Goal: Task Accomplishment & Management: Manage account settings

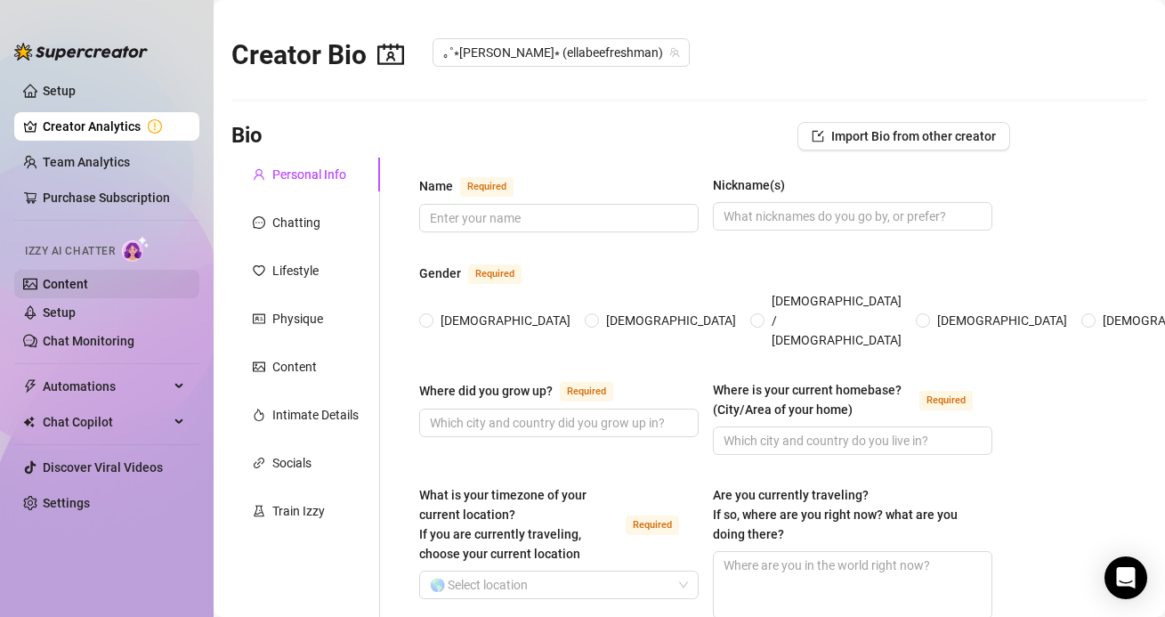
click at [88, 277] on link "Content" at bounding box center [65, 284] width 45 height 14
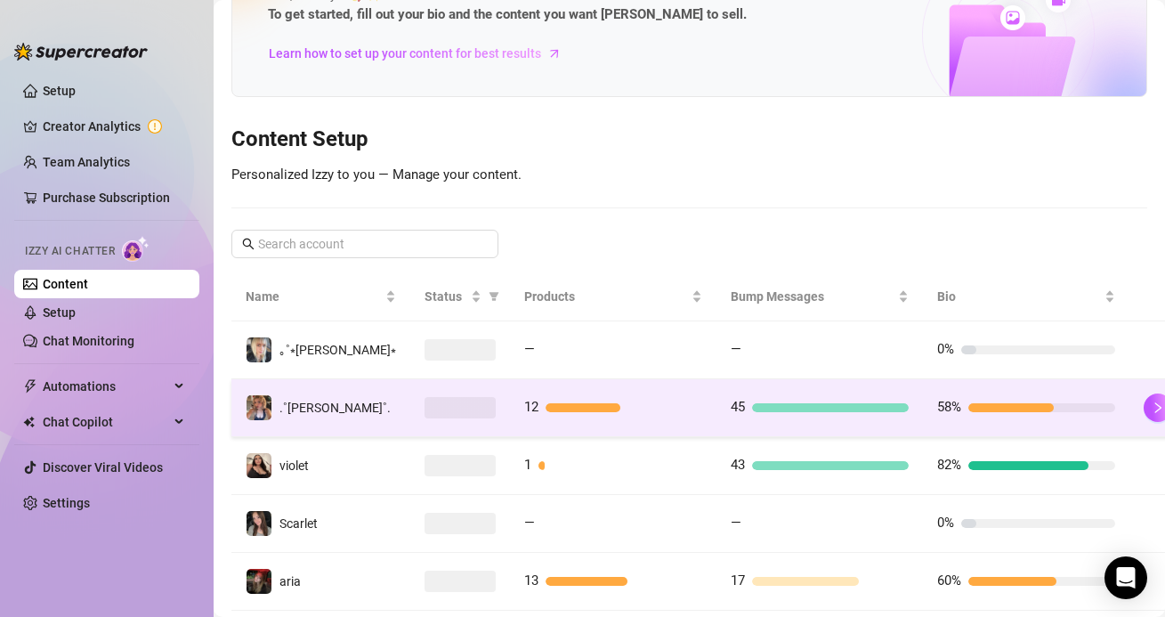
scroll to position [147, 0]
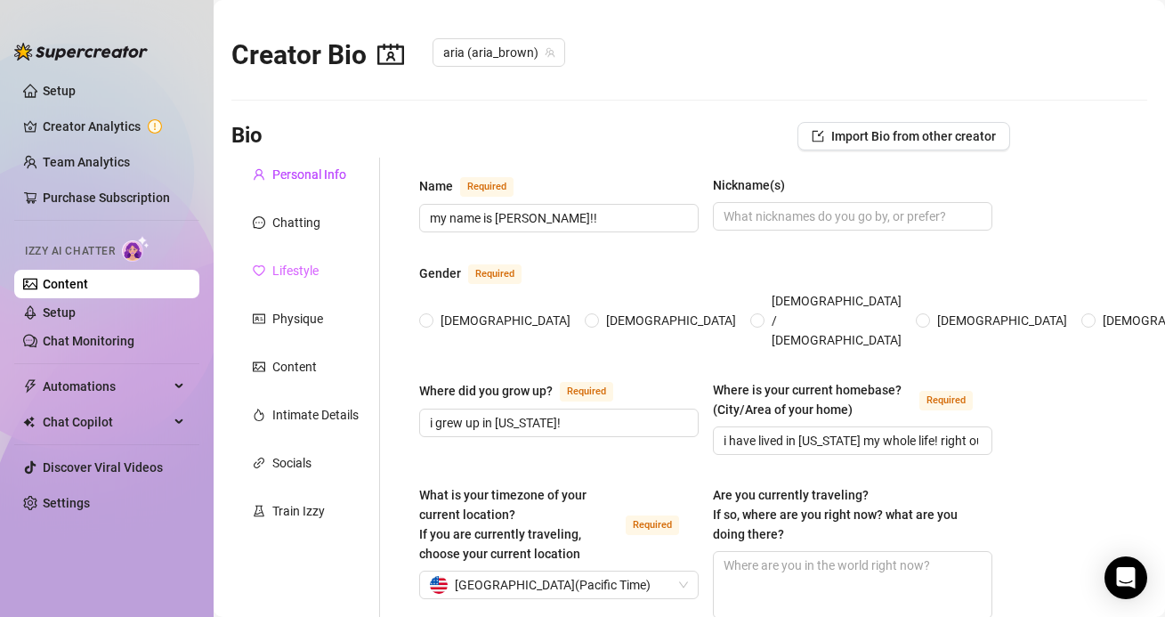
radio input "true"
type input "[DATE]"
click at [284, 223] on div "Chatting" at bounding box center [296, 223] width 48 height 20
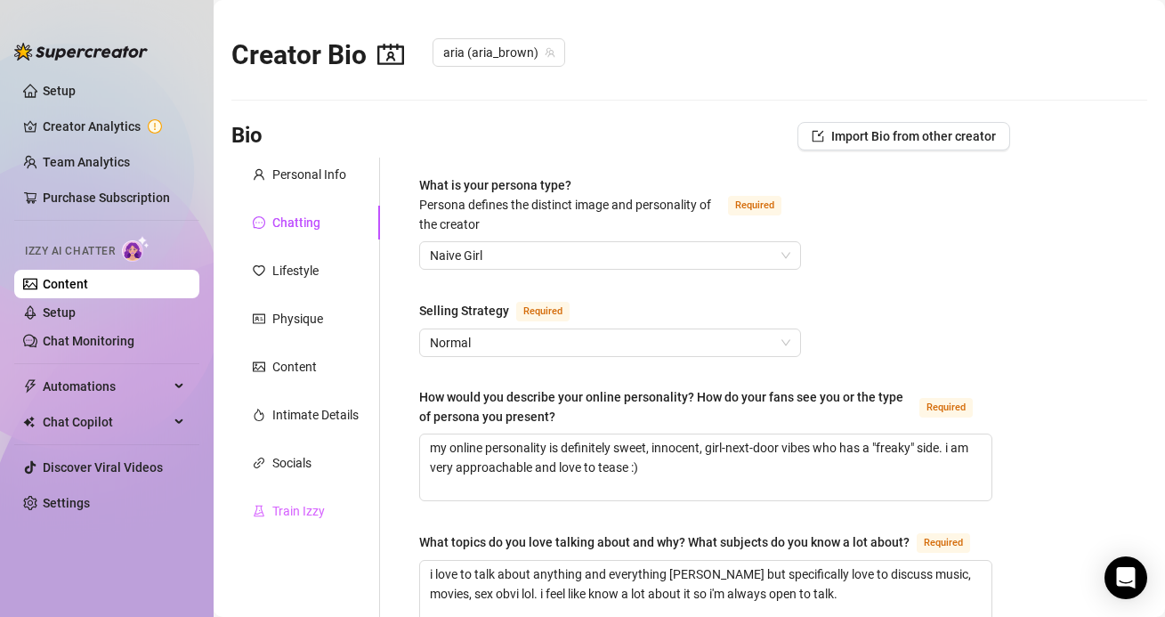
click at [293, 496] on div "Train Izzy" at bounding box center [305, 511] width 149 height 34
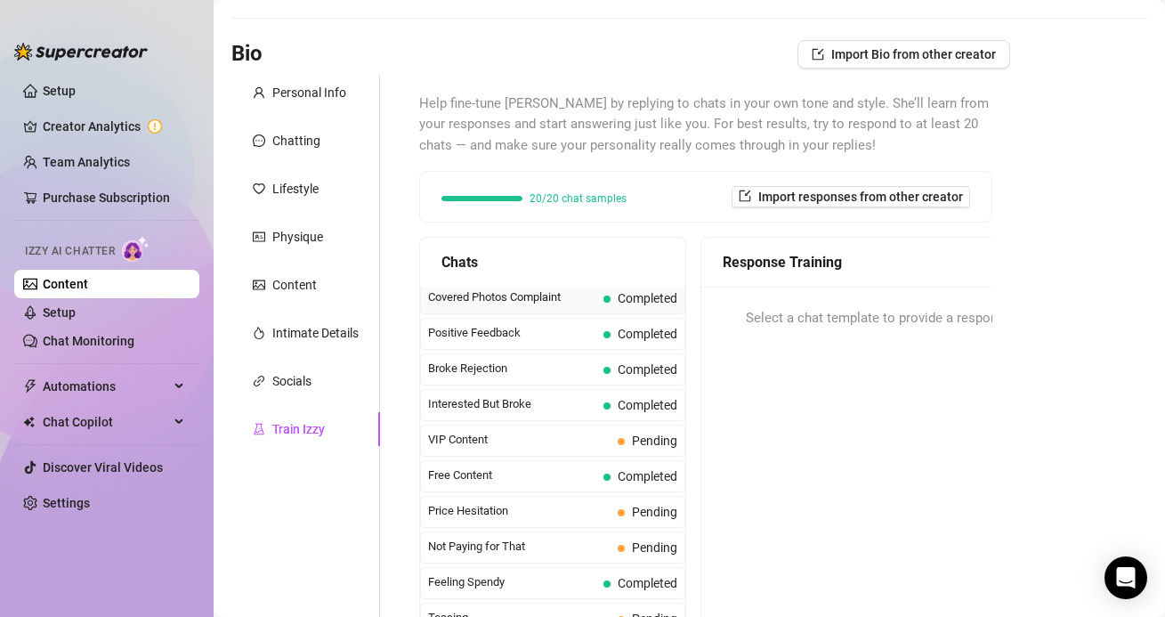
scroll to position [293, 0]
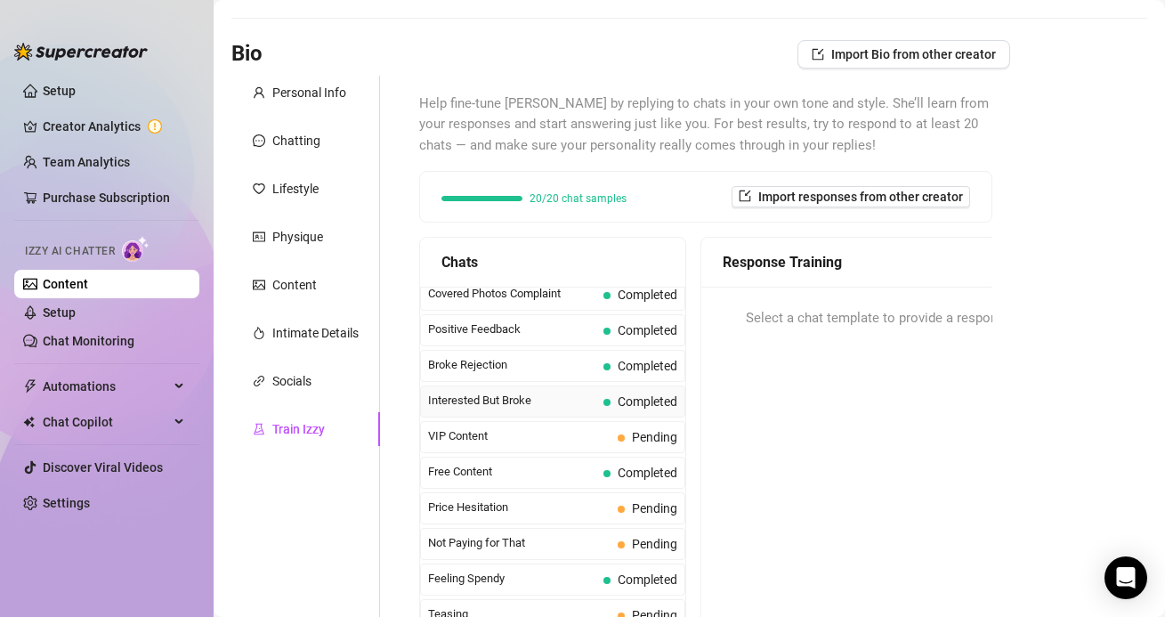
click at [463, 415] on div "Interested But Broke Completed" at bounding box center [552, 401] width 265 height 32
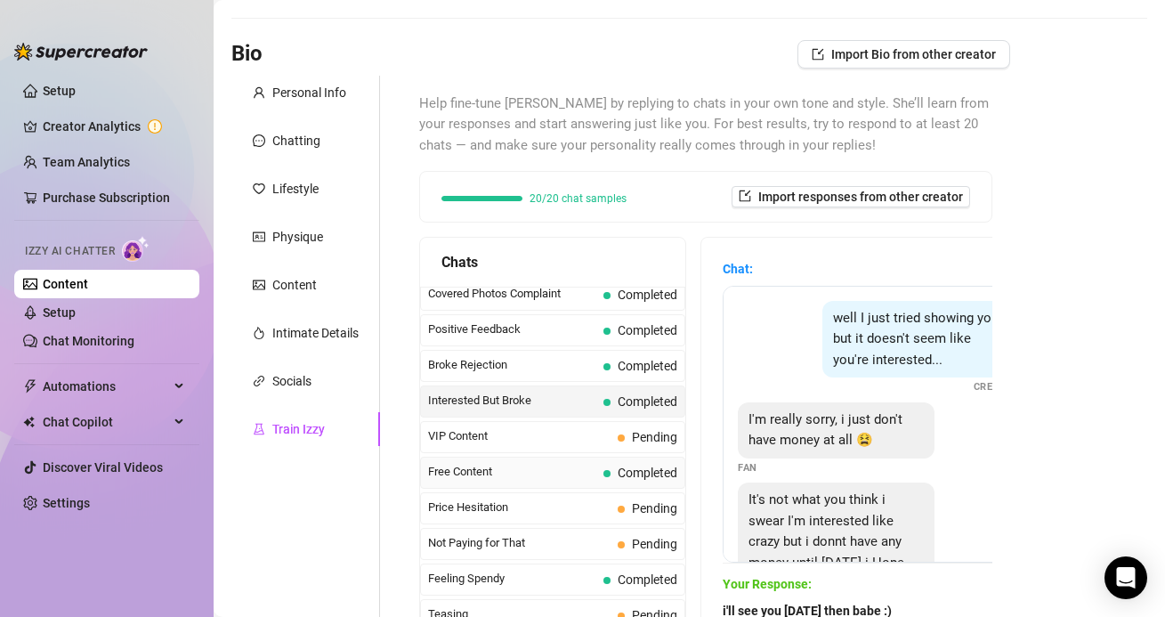
click at [463, 474] on span "Free Content" at bounding box center [512, 472] width 168 height 18
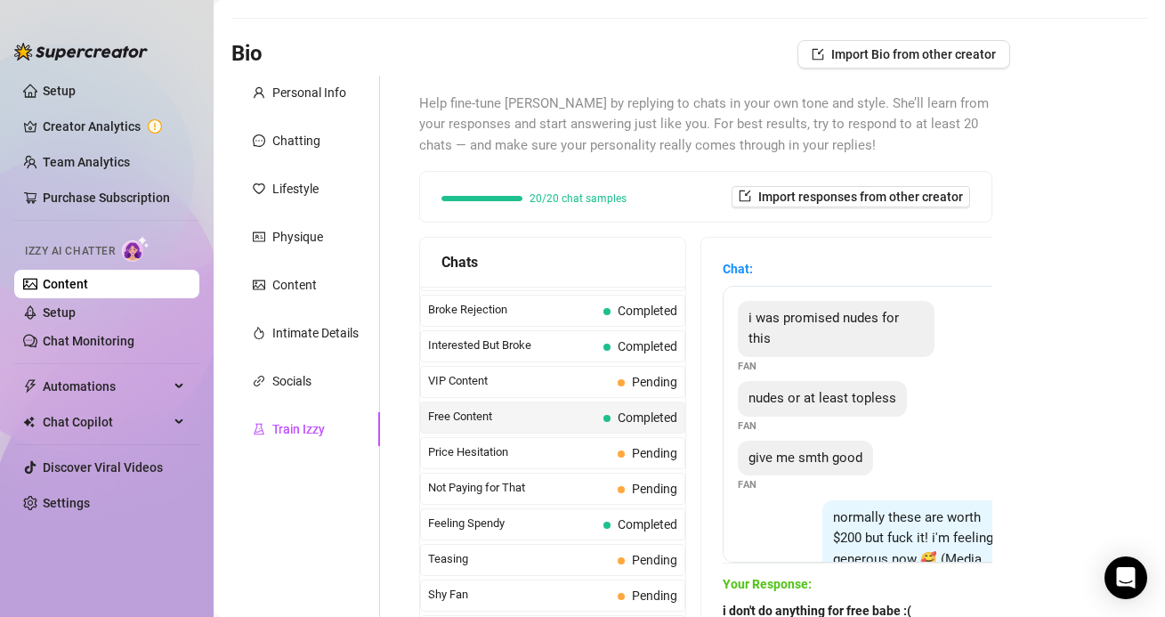
scroll to position [351, 0]
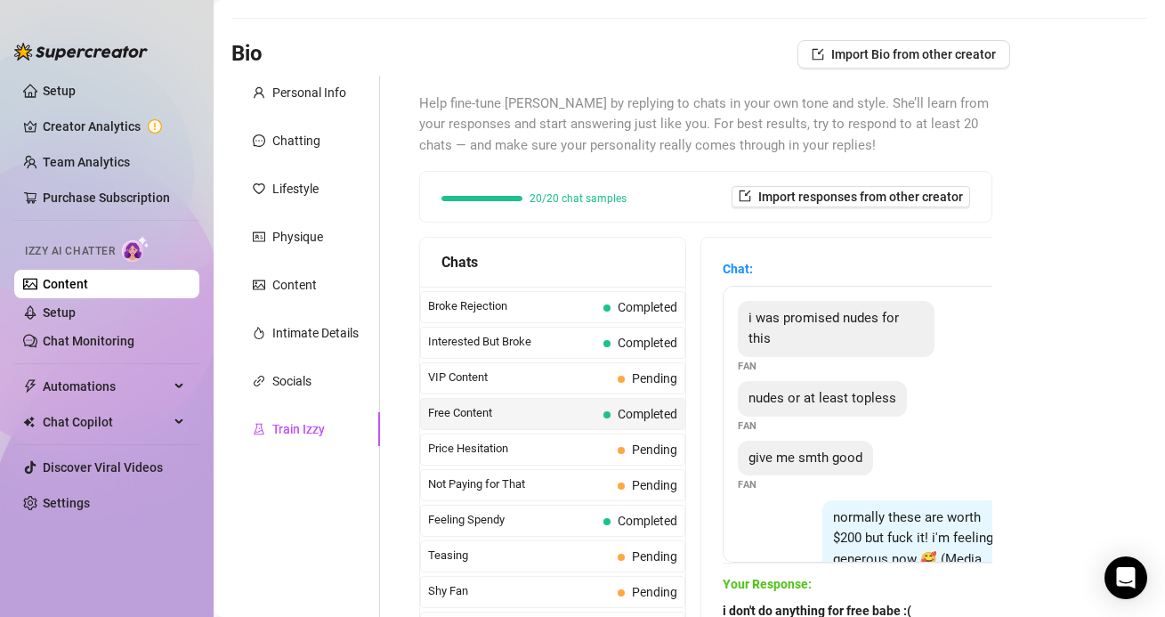
click at [463, 474] on div "Not Paying for That Pending" at bounding box center [552, 485] width 265 height 32
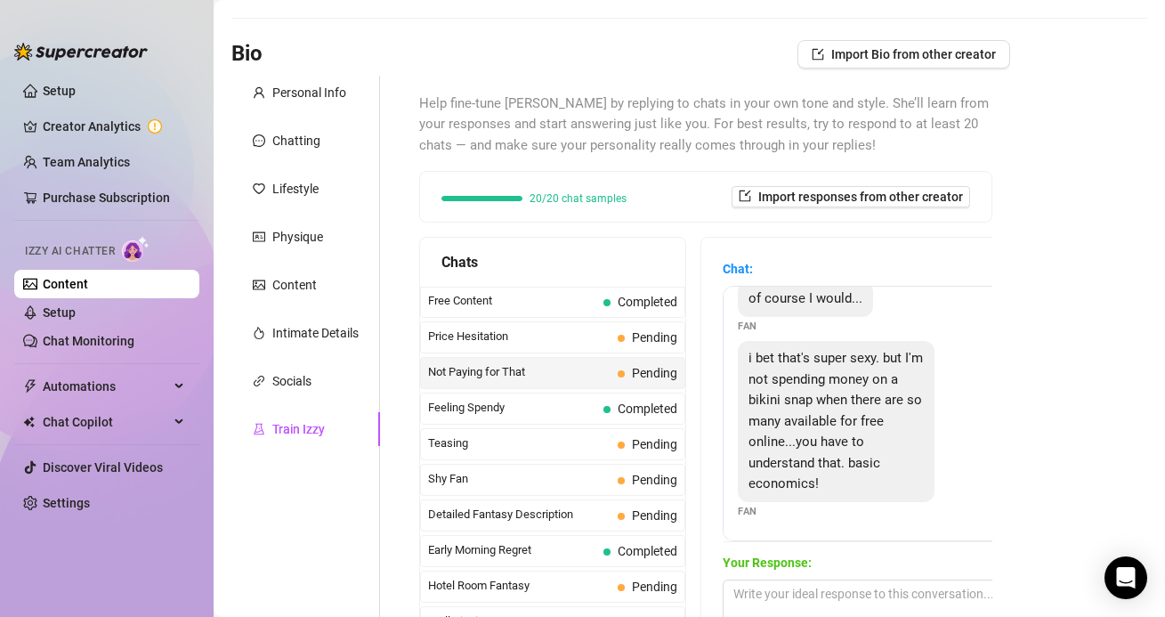
scroll to position [474, 0]
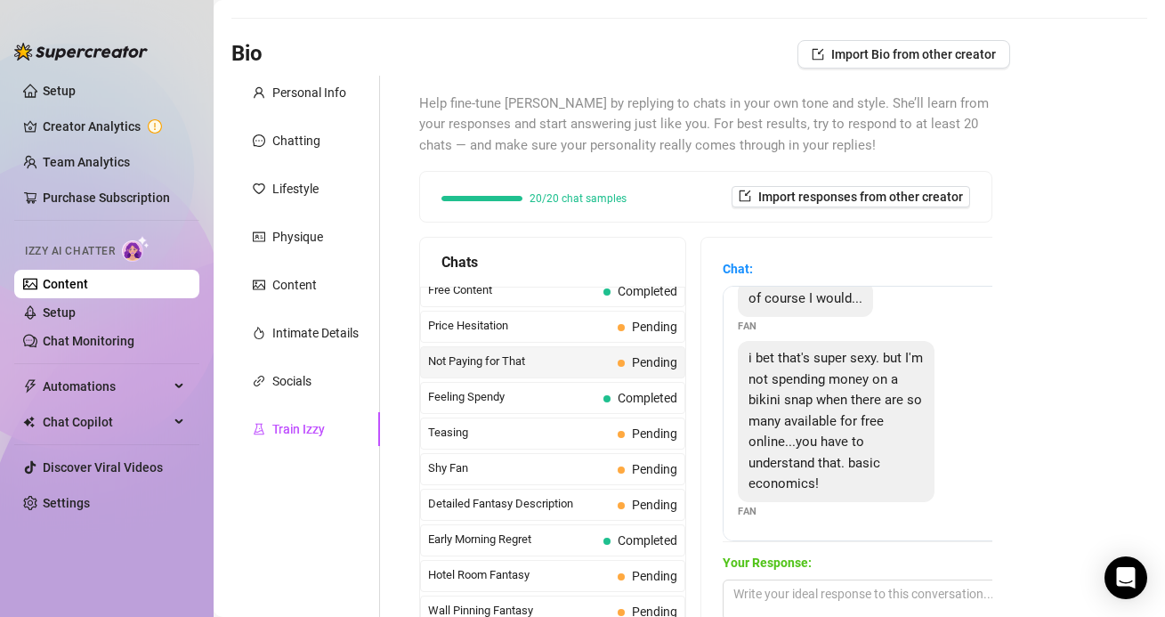
click at [461, 465] on span "Shy Fan" at bounding box center [519, 468] width 182 height 18
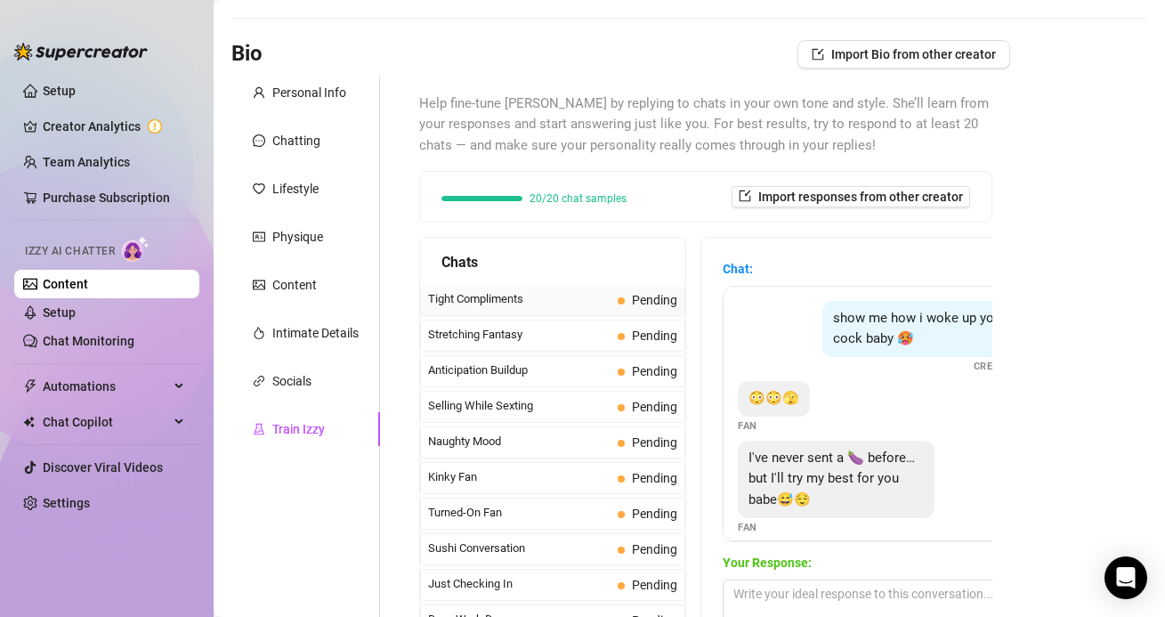
scroll to position [1085, 0]
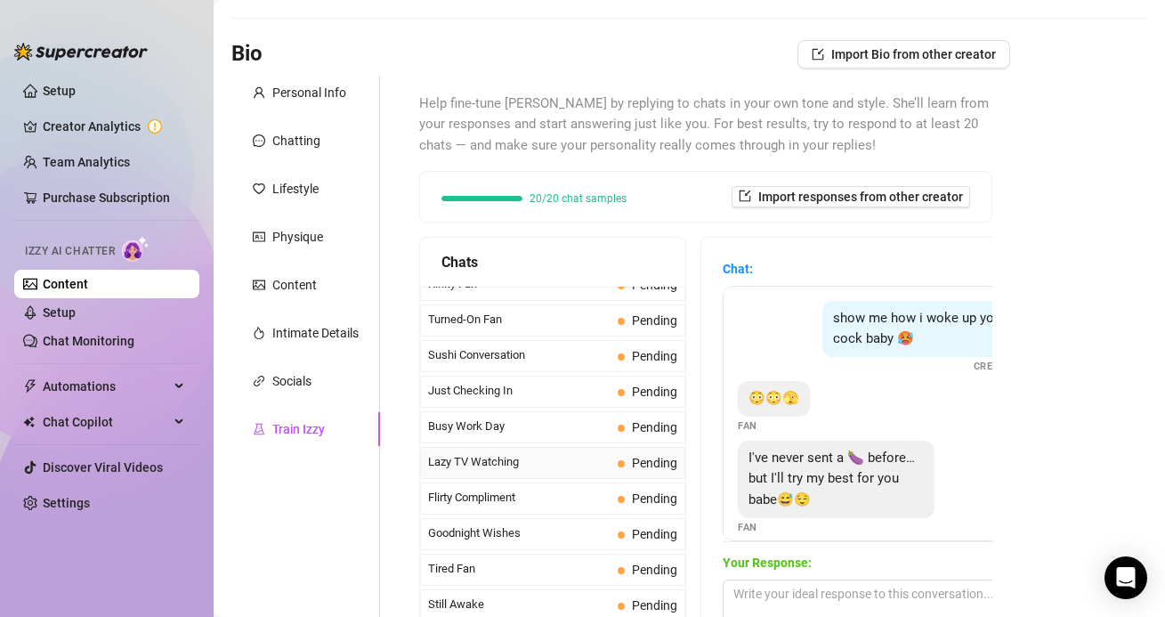
click at [557, 452] on div "Lazy TV Watching Pending" at bounding box center [552, 463] width 265 height 32
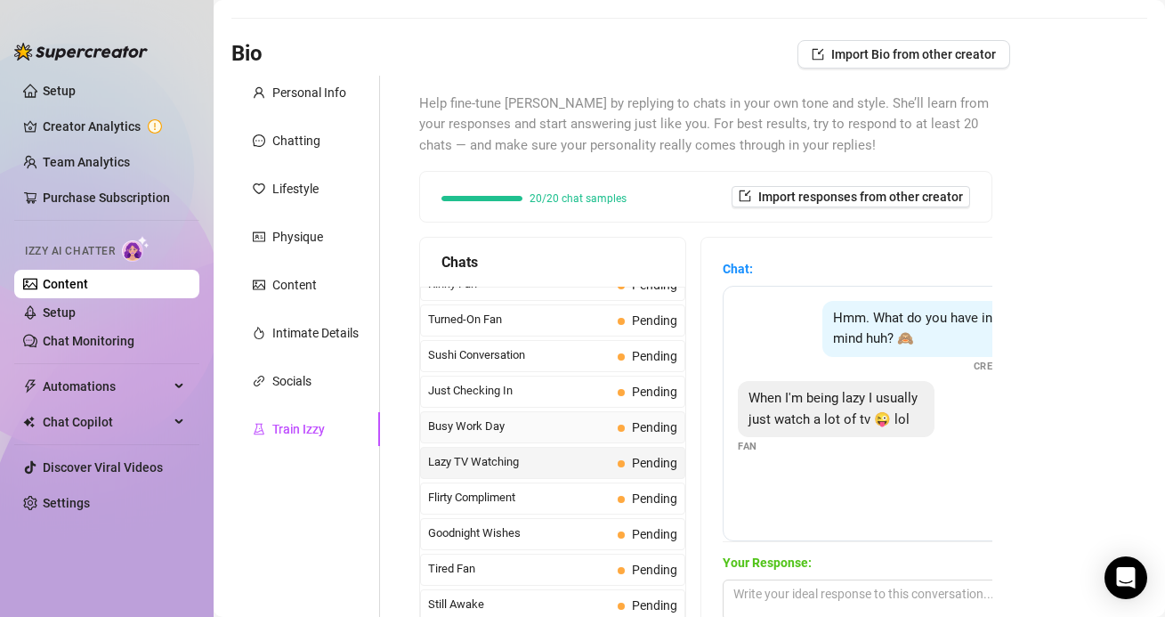
click at [542, 422] on span "Busy Work Day" at bounding box center [519, 426] width 182 height 18
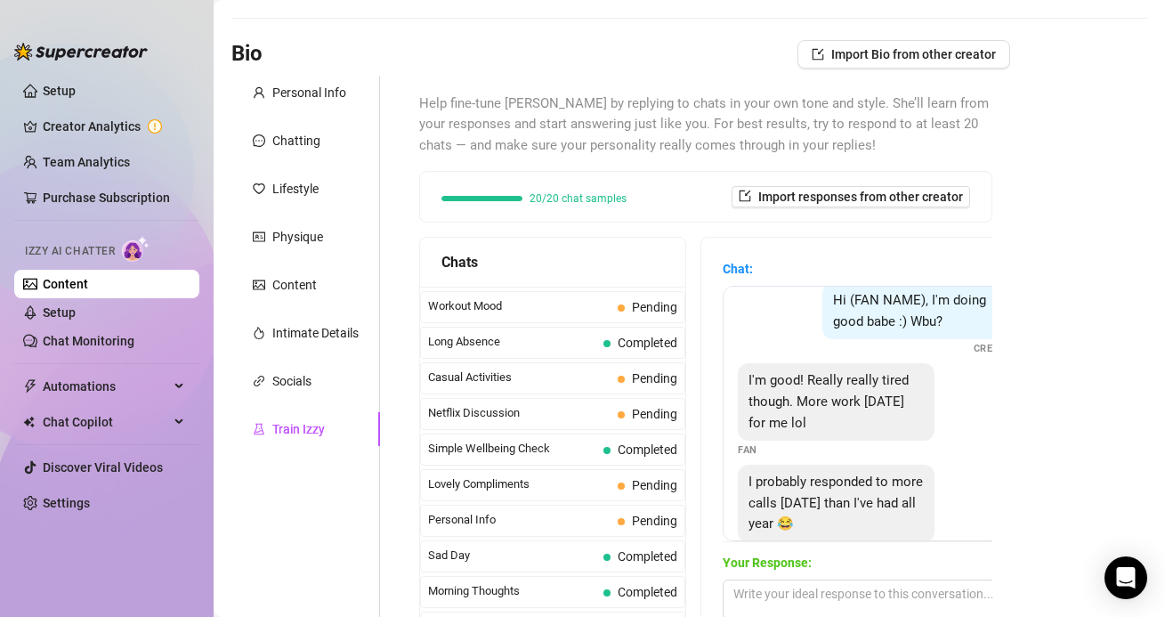
scroll to position [139, 0]
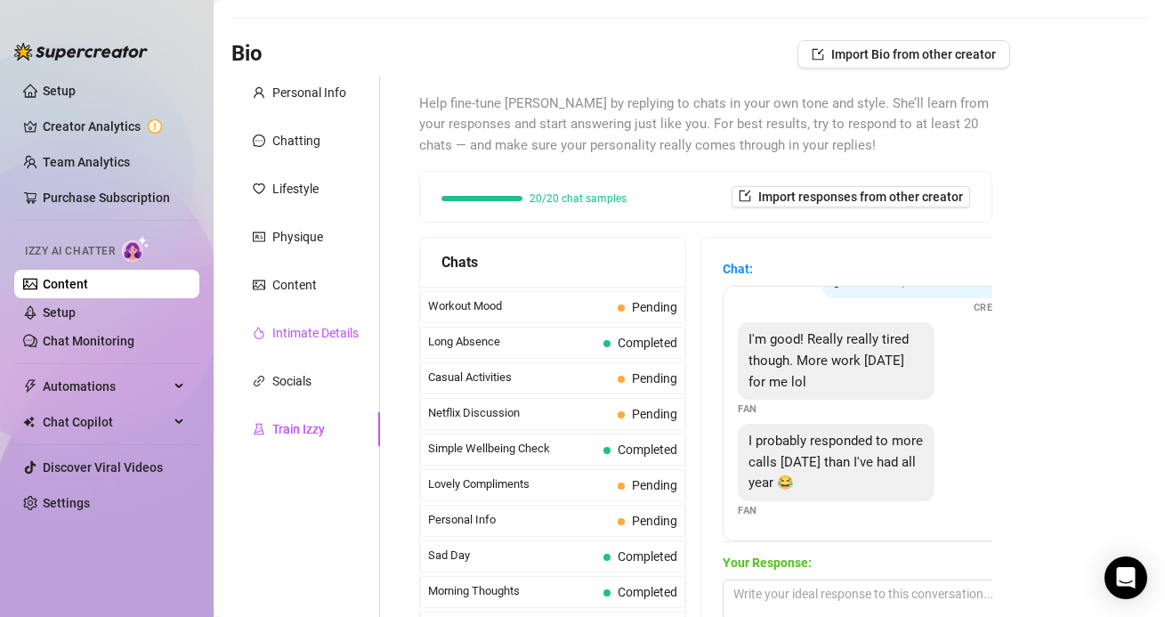
click at [272, 332] on div "Intimate Details" at bounding box center [315, 333] width 86 height 20
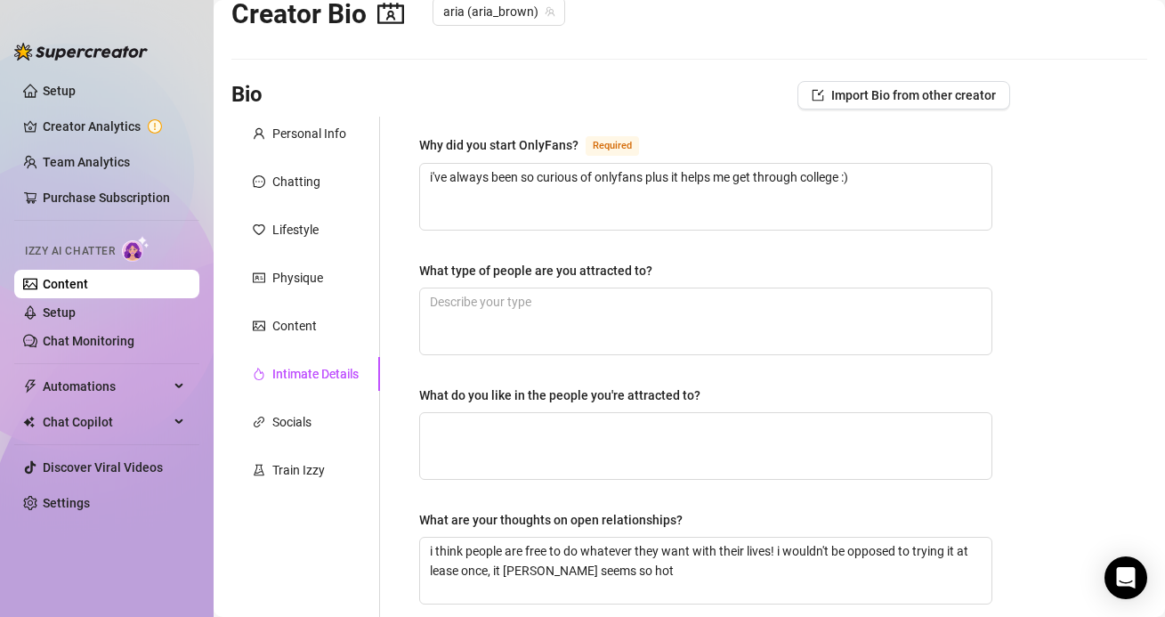
scroll to position [0, 0]
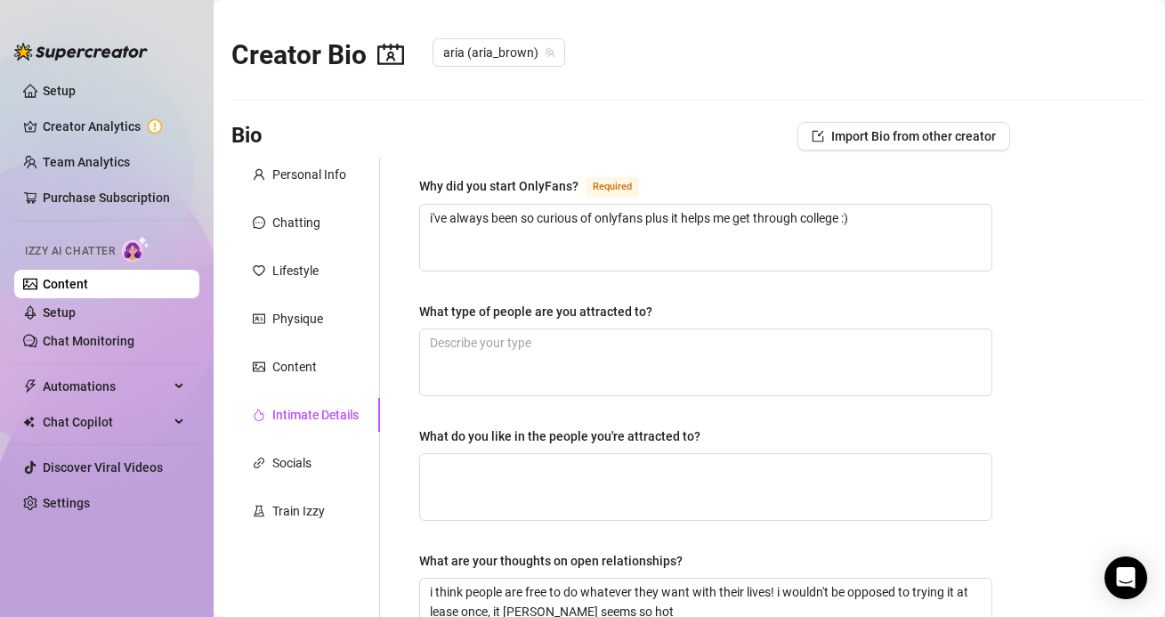
click at [86, 288] on link "Content" at bounding box center [65, 284] width 45 height 14
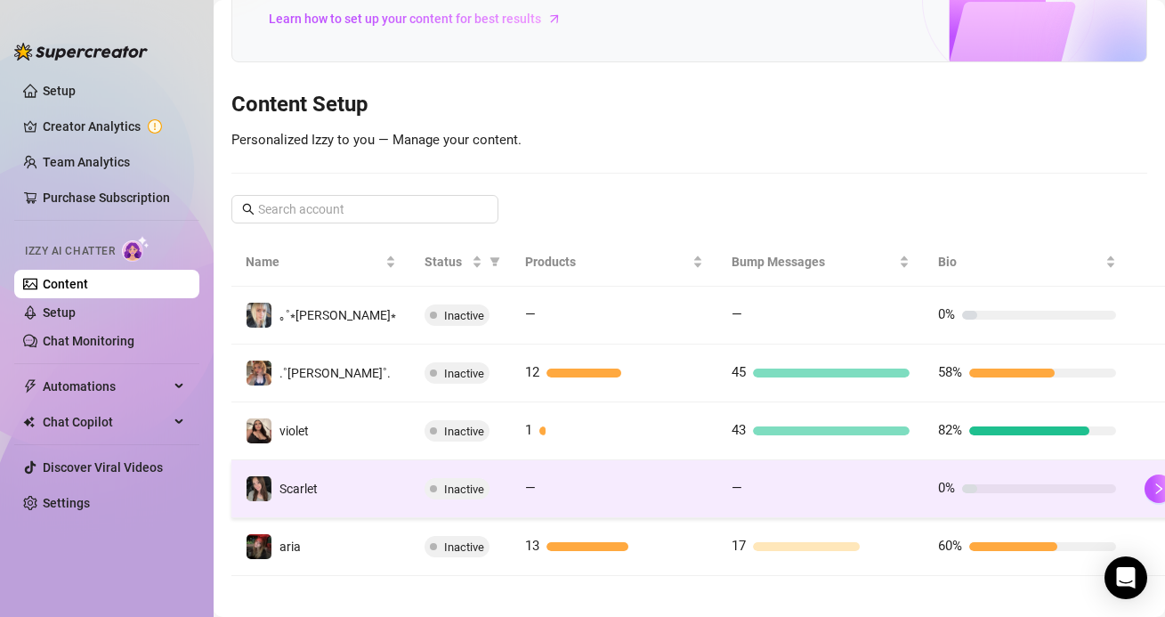
scroll to position [135, 0]
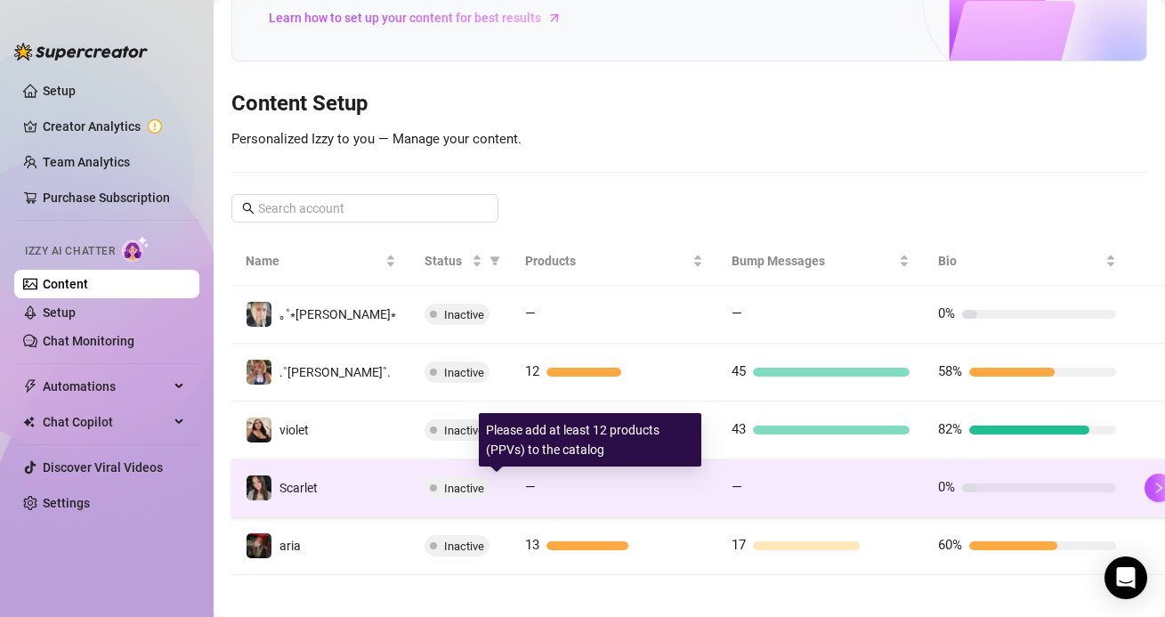
click at [525, 497] on span "—" at bounding box center [530, 487] width 11 height 21
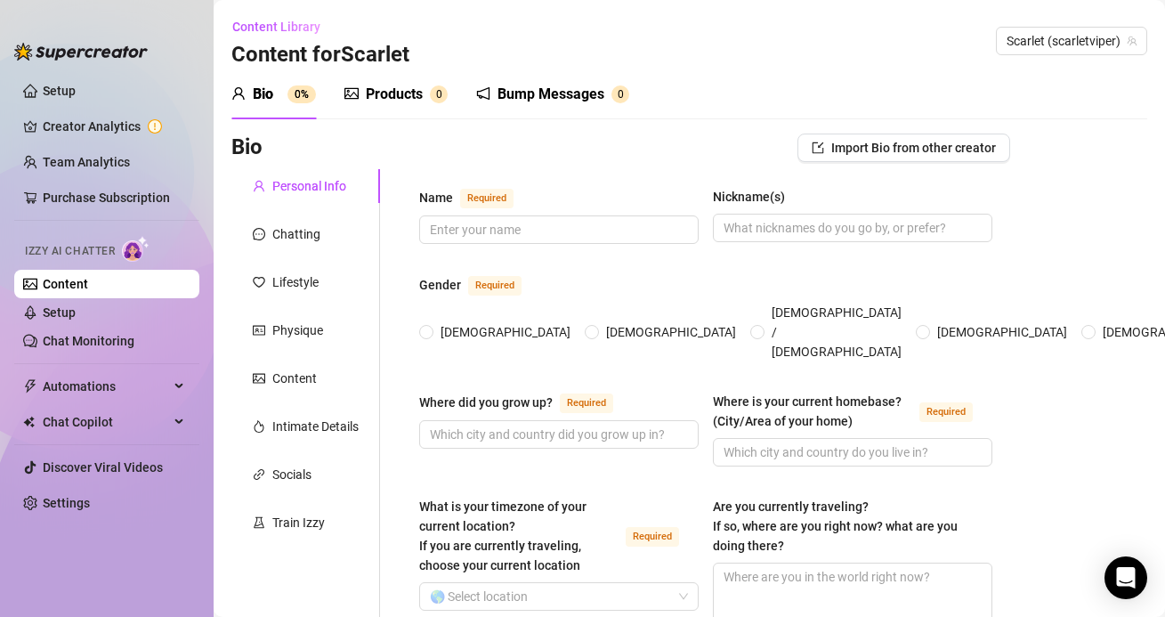
click at [440, 104] on div "Products 0" at bounding box center [395, 94] width 103 height 21
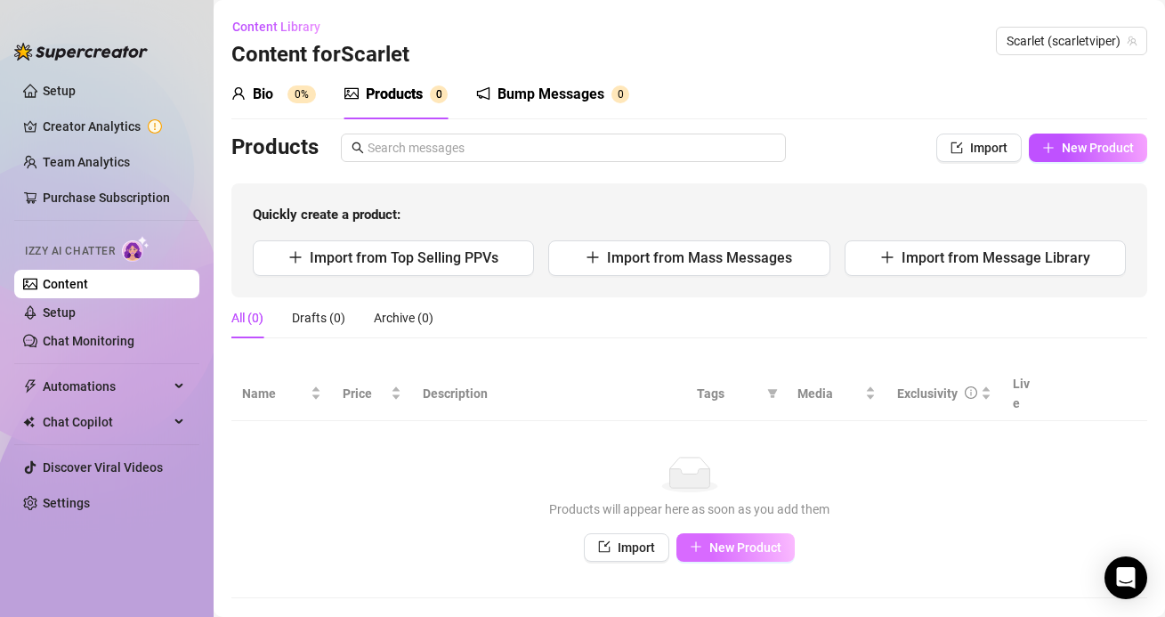
click at [739, 537] on button "New Product" at bounding box center [735, 547] width 118 height 28
type textarea "Type your message here..."
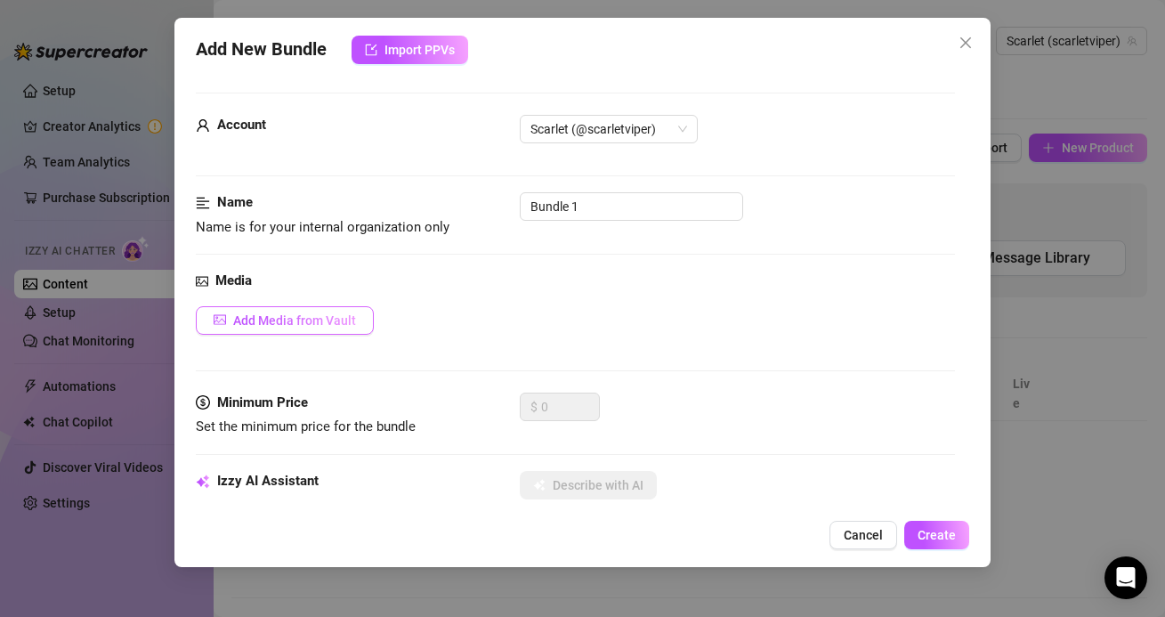
click at [311, 328] on button "Add Media from Vault" at bounding box center [285, 320] width 178 height 28
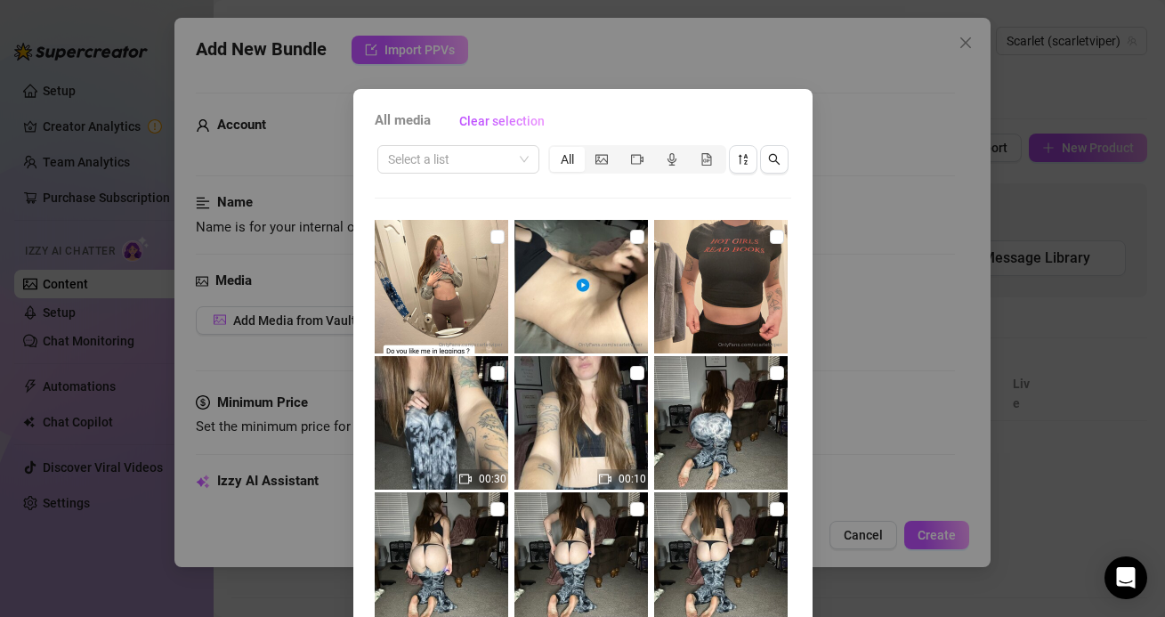
click at [619, 316] on img at bounding box center [580, 286] width 133 height 133
click at [637, 229] on label at bounding box center [637, 237] width 14 height 20
click at [637, 230] on input "checkbox" at bounding box center [637, 237] width 14 height 14
checkbox input "false"
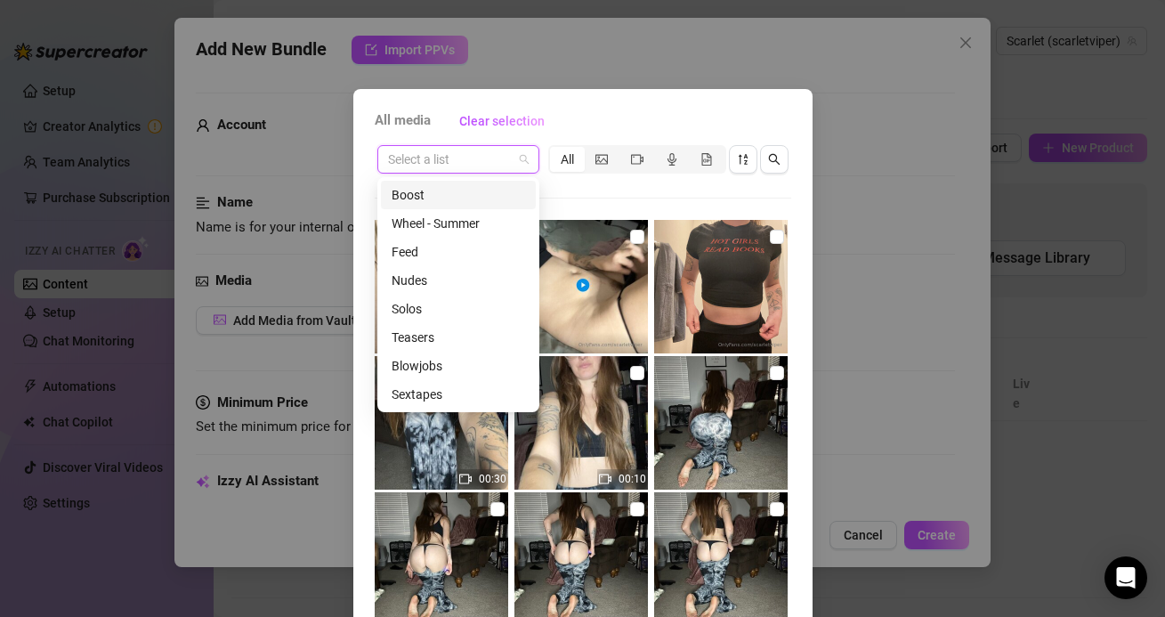
click at [475, 161] on input "search" at bounding box center [450, 159] width 125 height 27
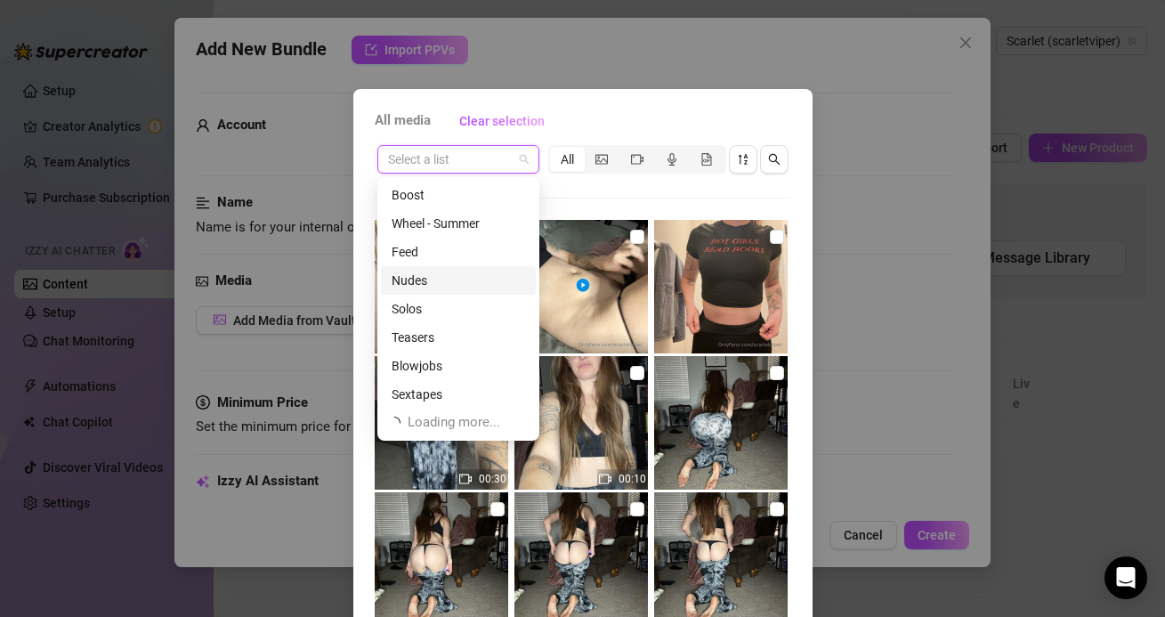
click at [464, 284] on div "Nudes" at bounding box center [457, 280] width 133 height 20
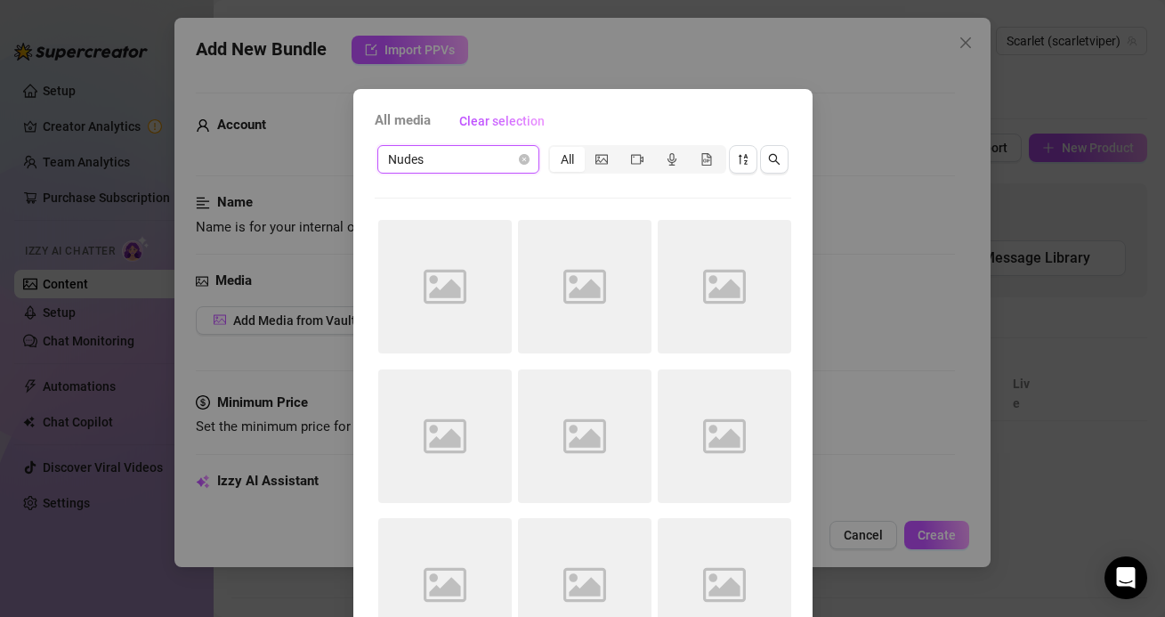
click at [432, 170] on span "Nudes" at bounding box center [458, 159] width 141 height 27
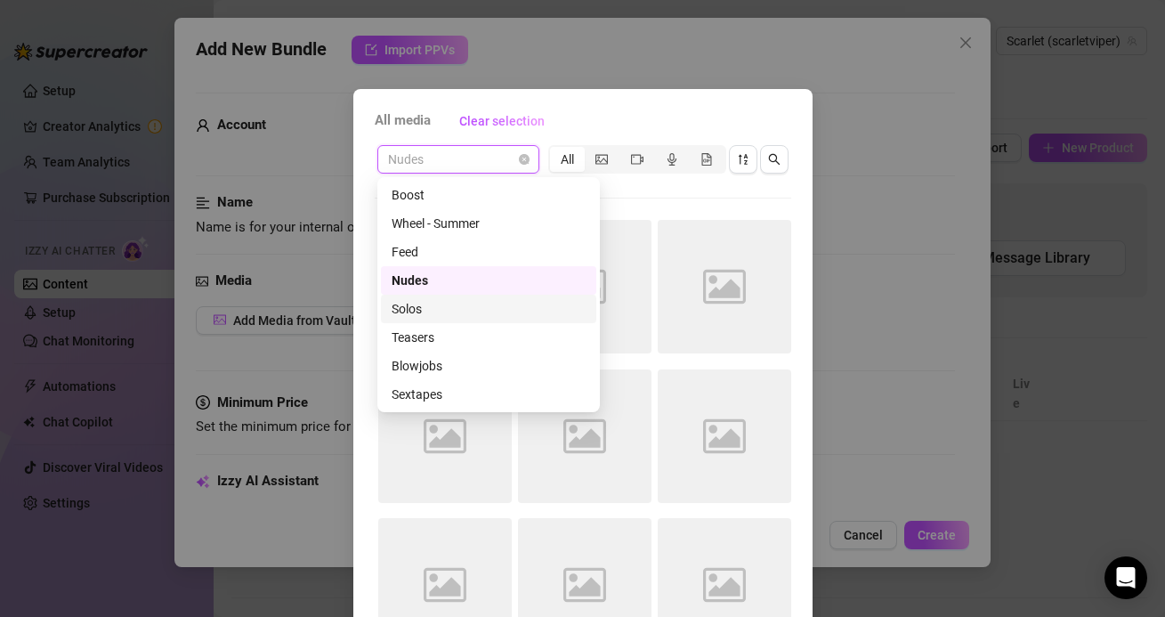
click at [419, 294] on div "Solos" at bounding box center [488, 308] width 215 height 28
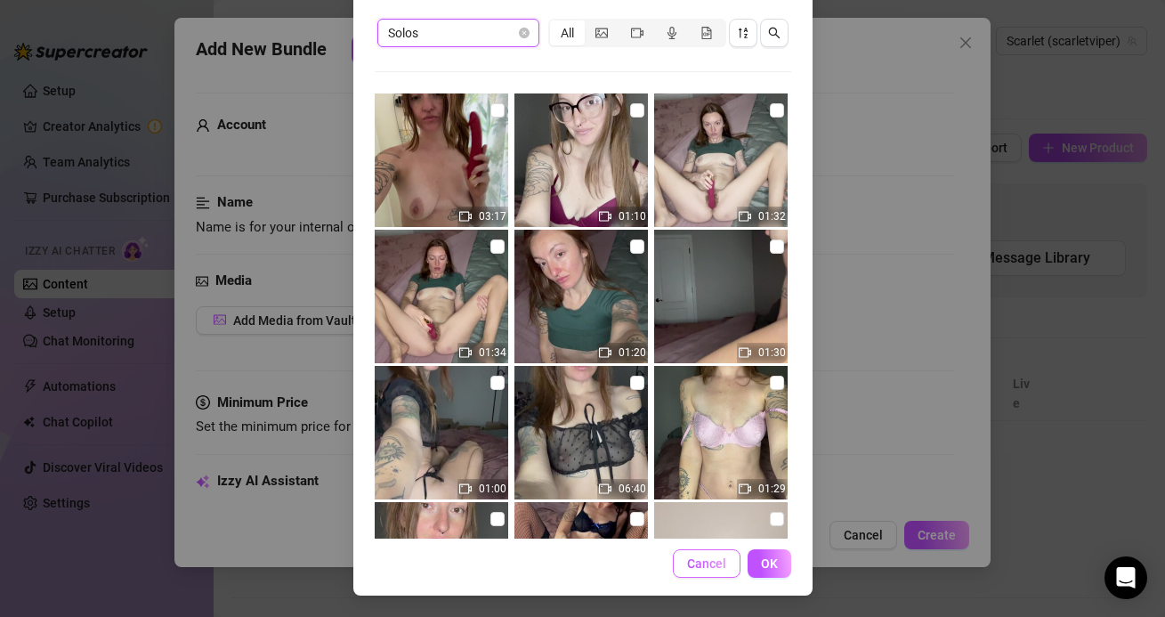
click at [731, 567] on button "Cancel" at bounding box center [707, 563] width 68 height 28
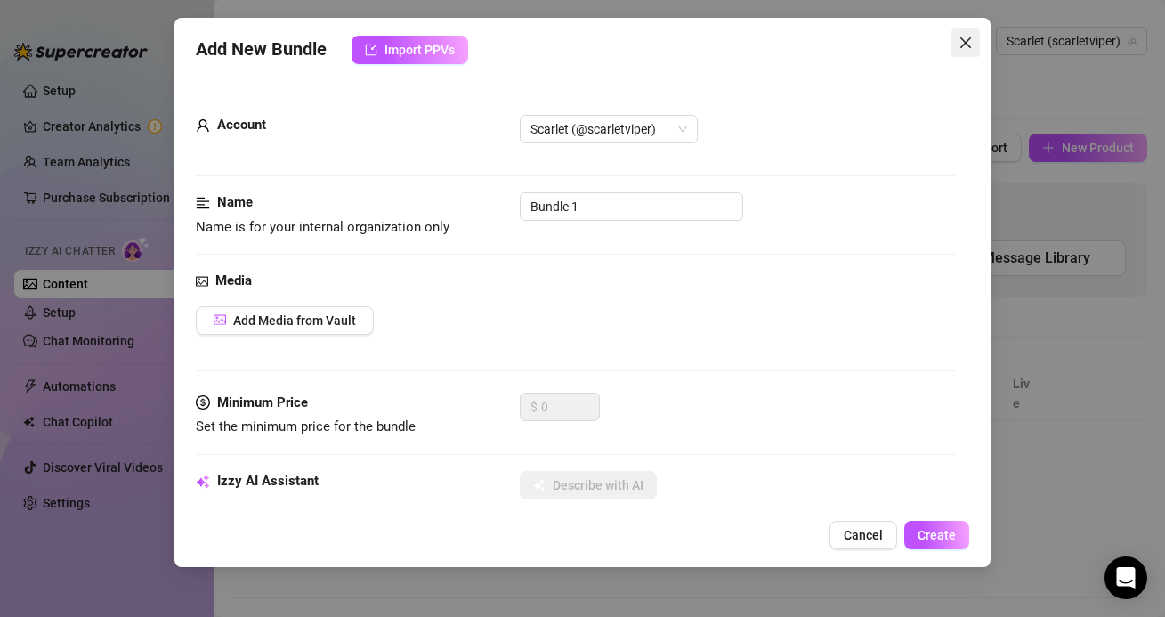
click at [961, 48] on icon "close" at bounding box center [965, 43] width 14 height 14
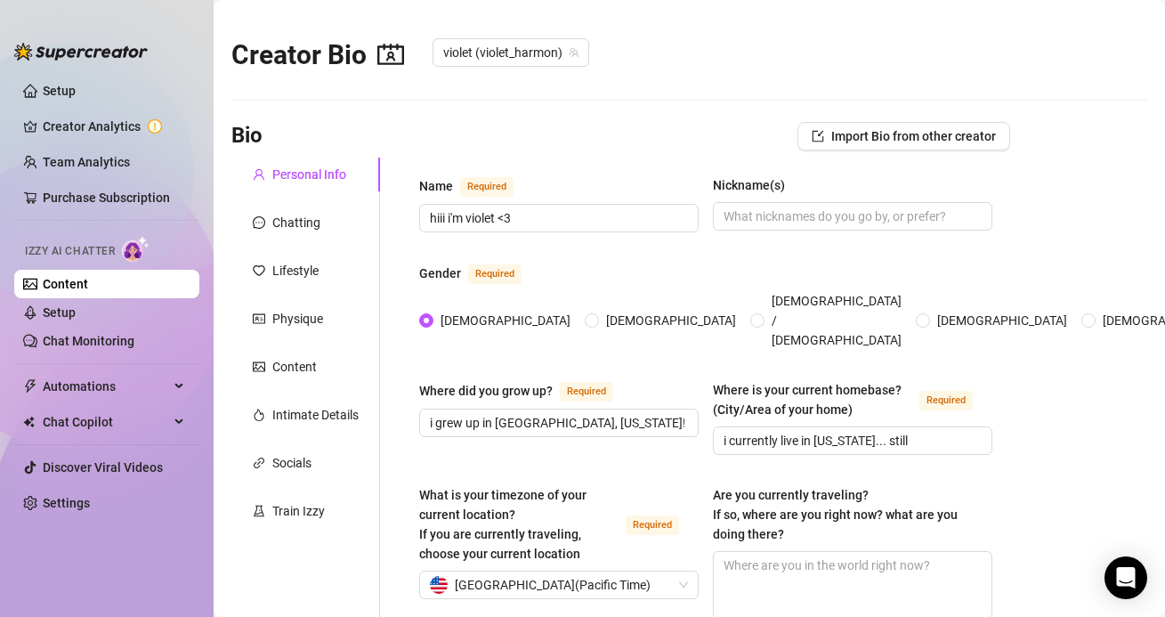
type input "[DATE]"
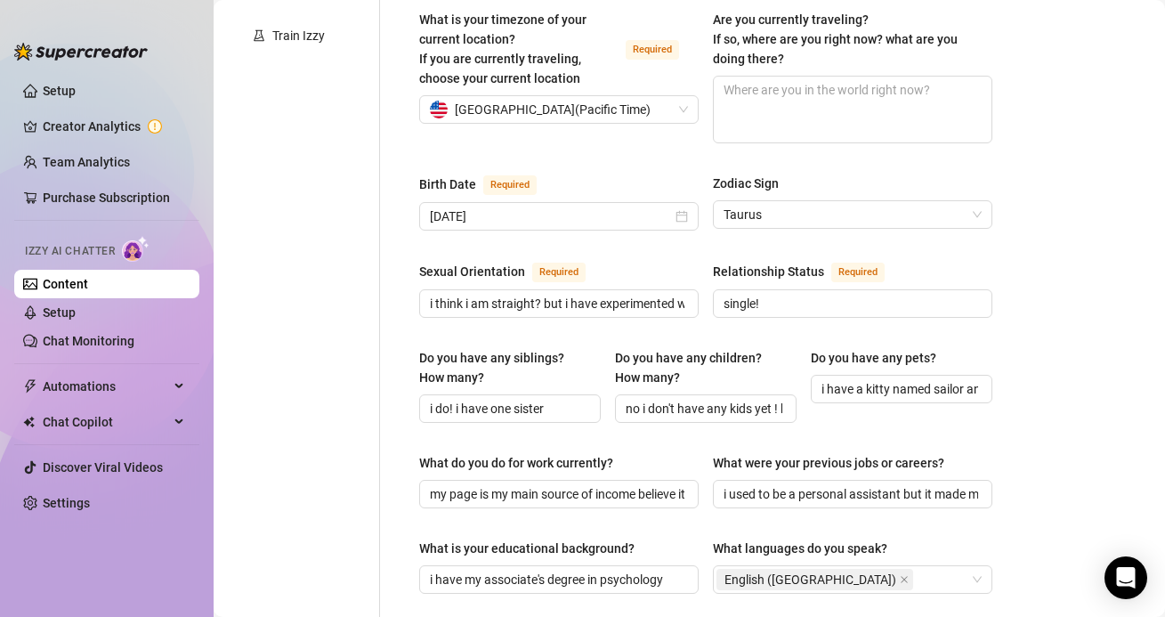
scroll to position [264, 0]
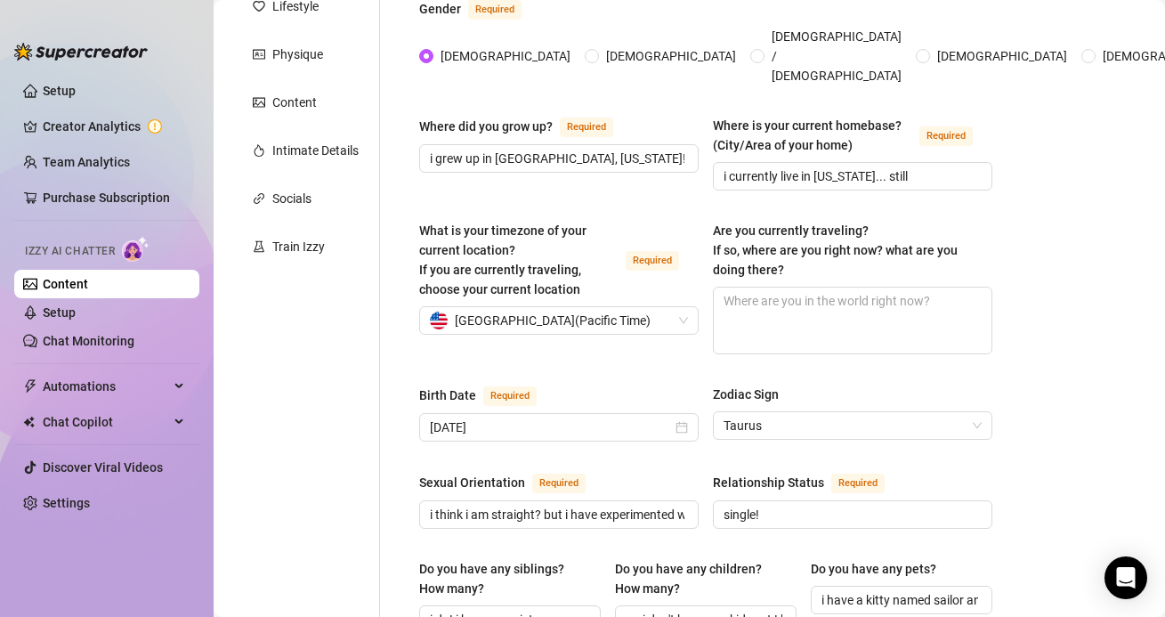
click at [294, 93] on div "Content" at bounding box center [294, 103] width 44 height 20
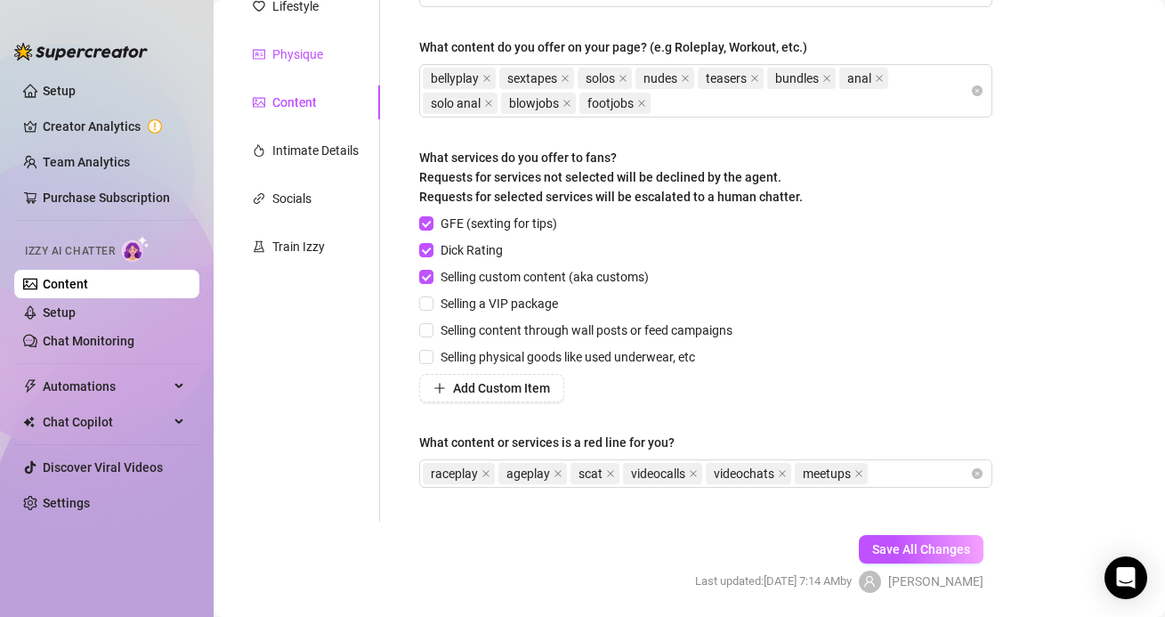
click at [288, 59] on div "Physique" at bounding box center [297, 54] width 51 height 20
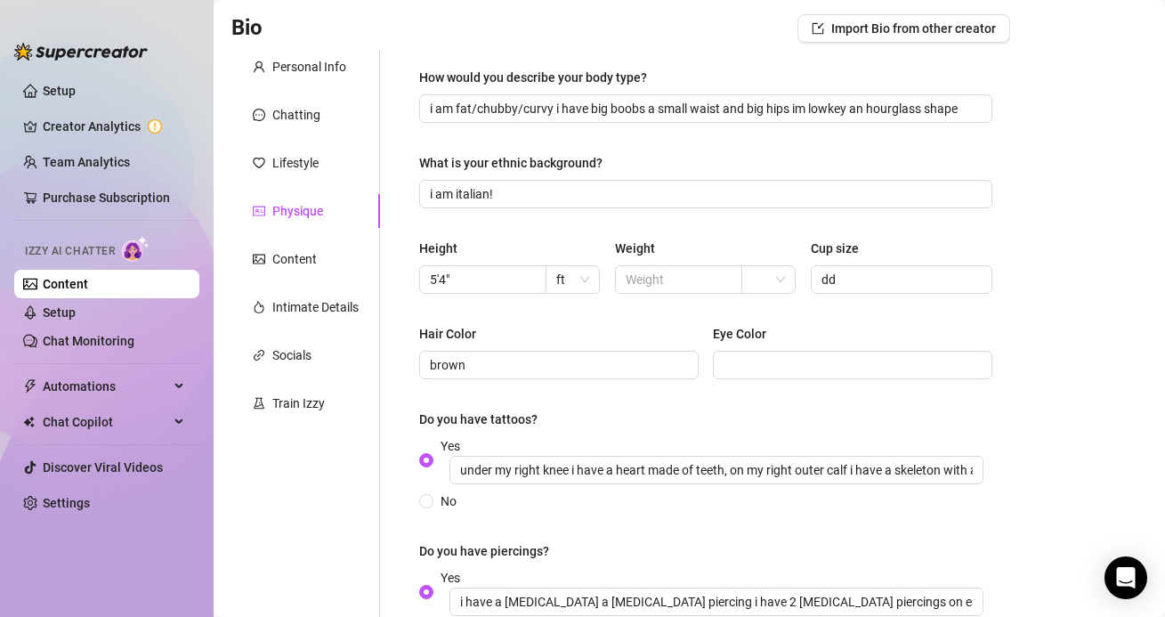
scroll to position [92, 0]
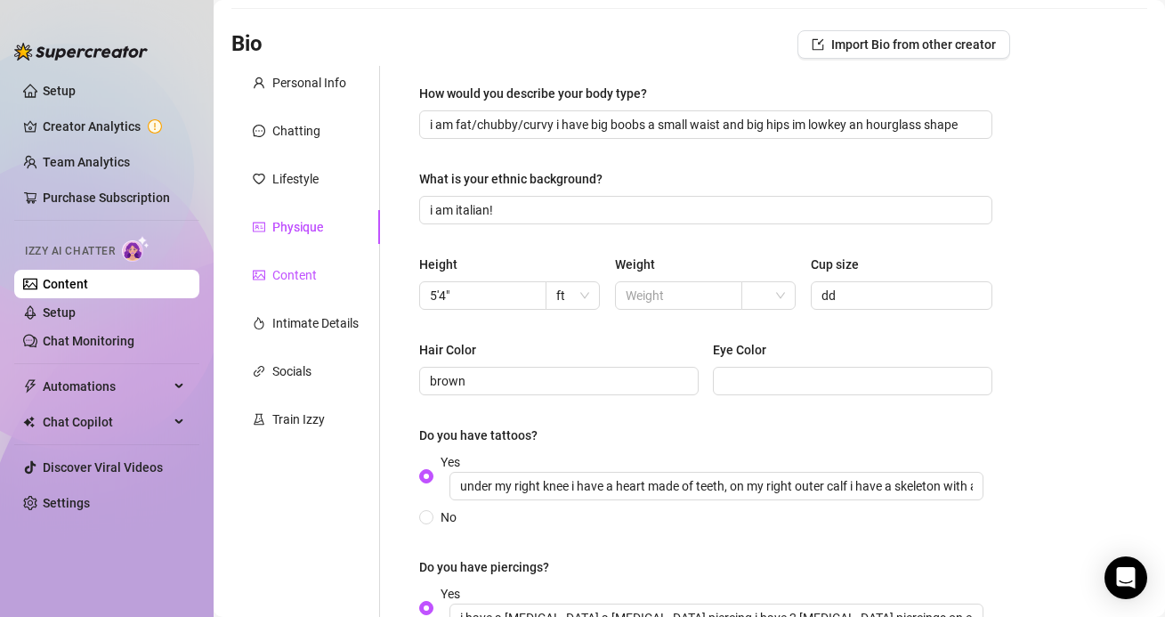
click at [287, 269] on div "Content" at bounding box center [294, 275] width 44 height 20
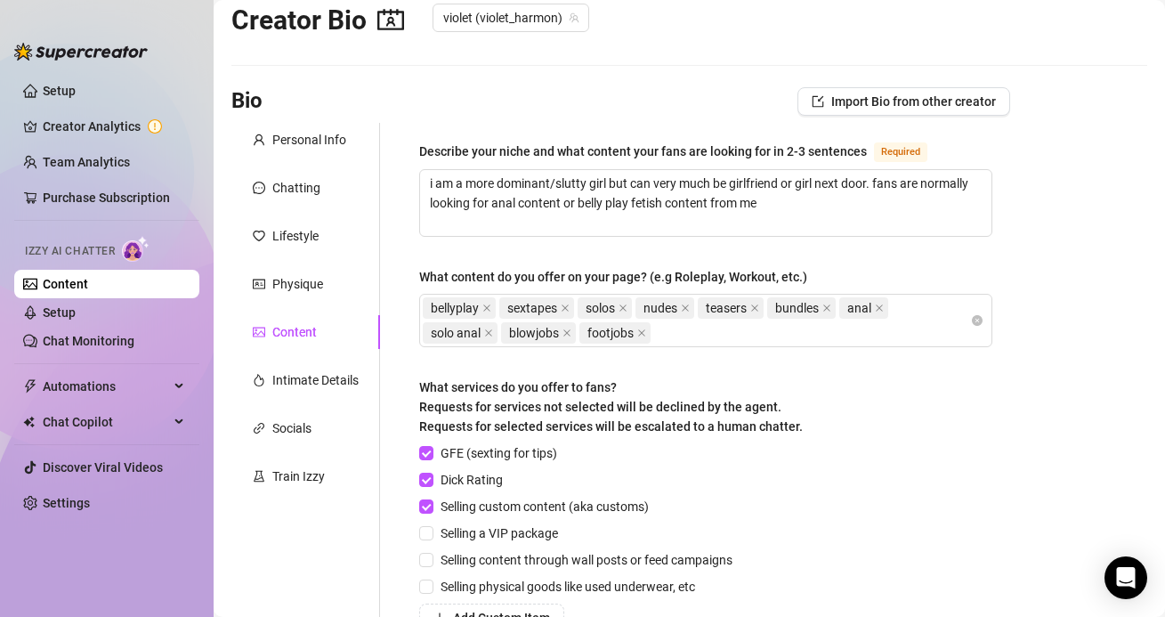
scroll to position [0, 0]
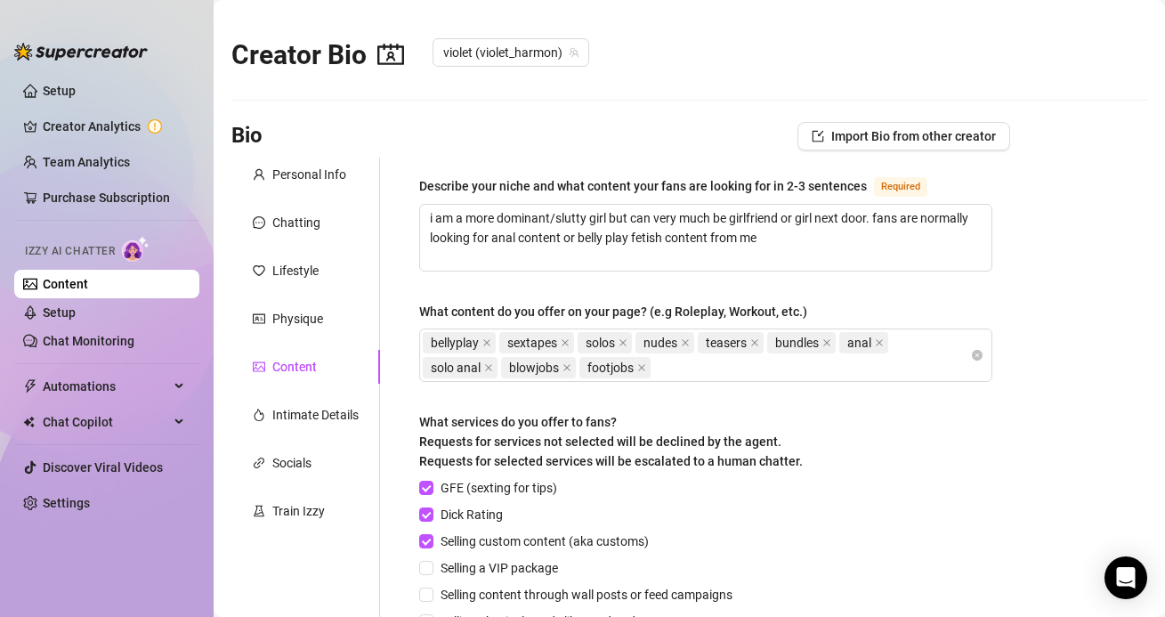
click at [79, 284] on link "Content" at bounding box center [65, 284] width 45 height 14
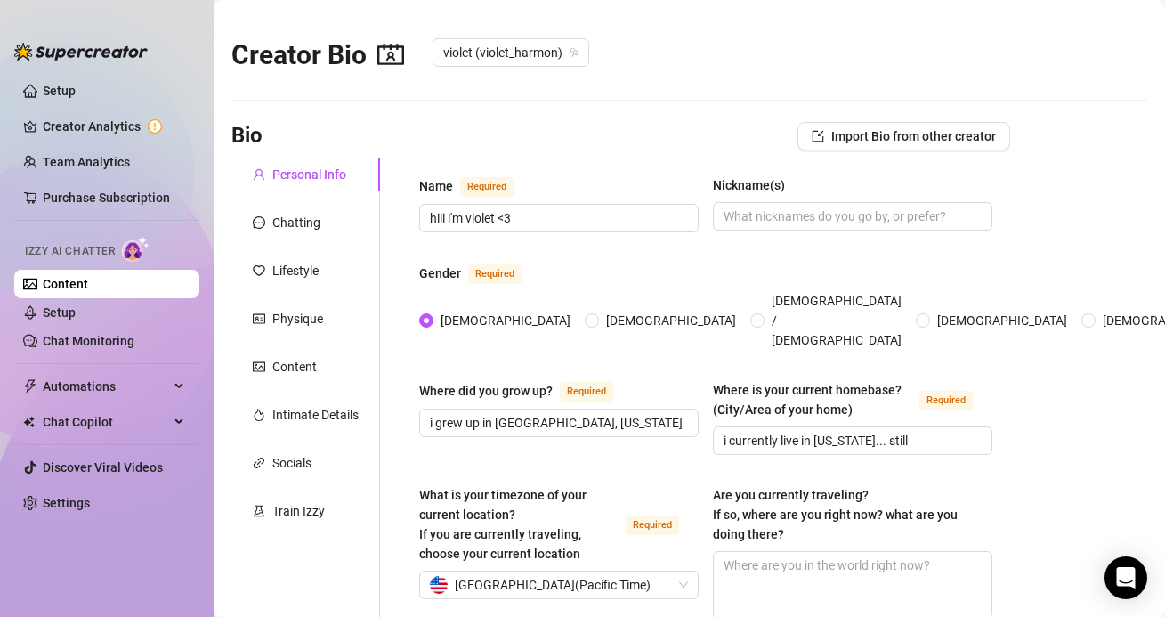
scroll to position [45, 0]
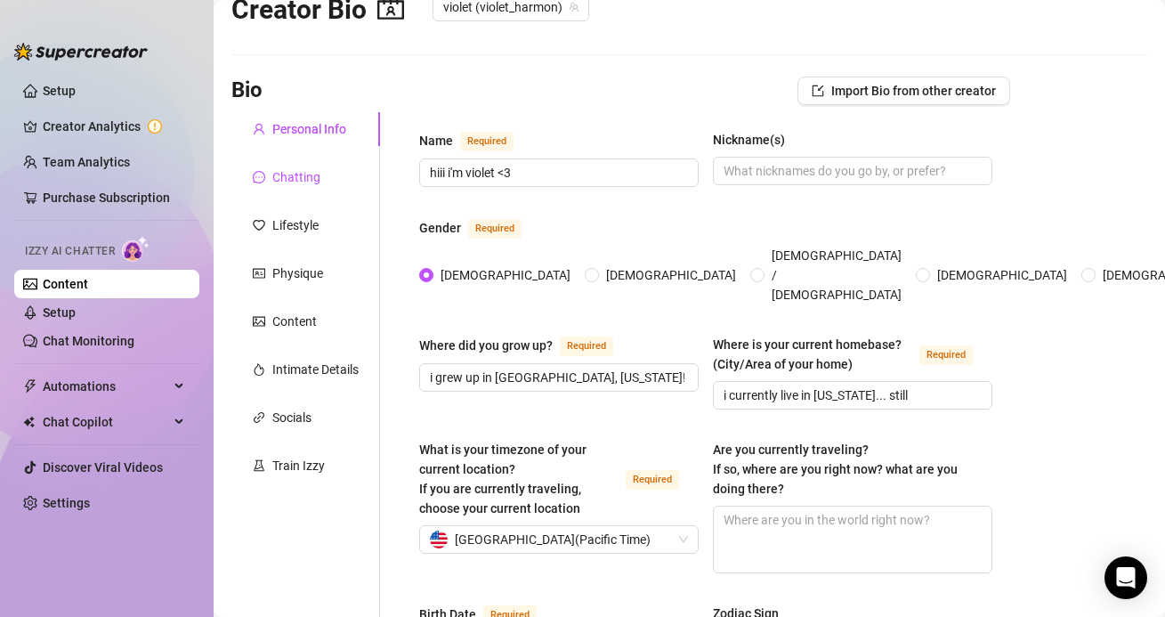
click at [290, 182] on div "Chatting" at bounding box center [296, 177] width 48 height 20
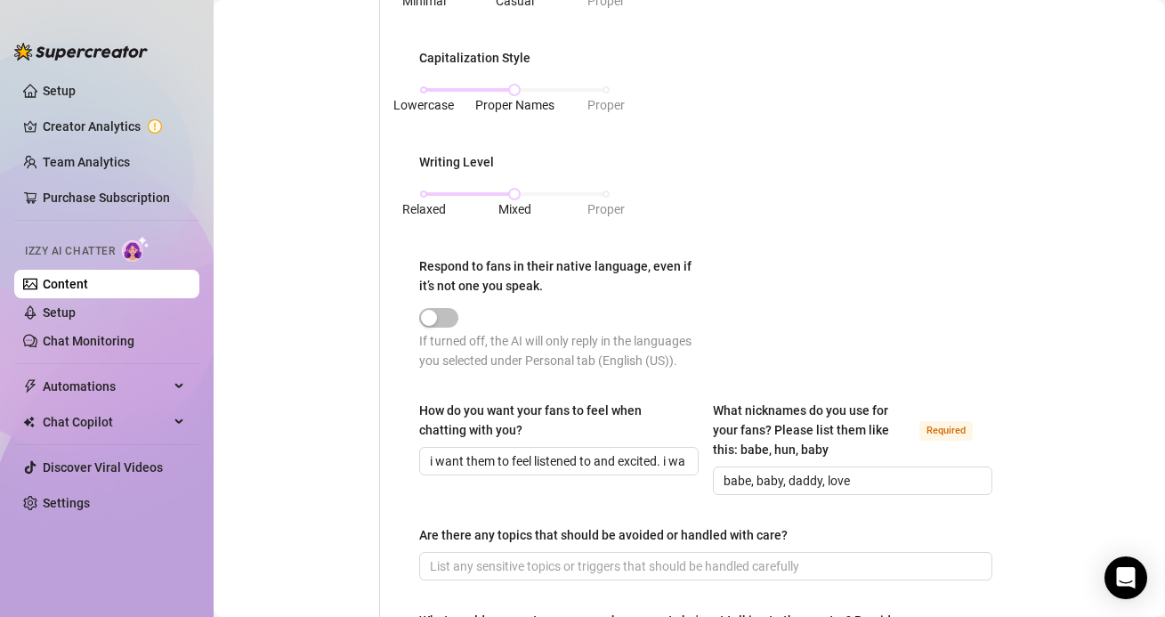
scroll to position [0, 0]
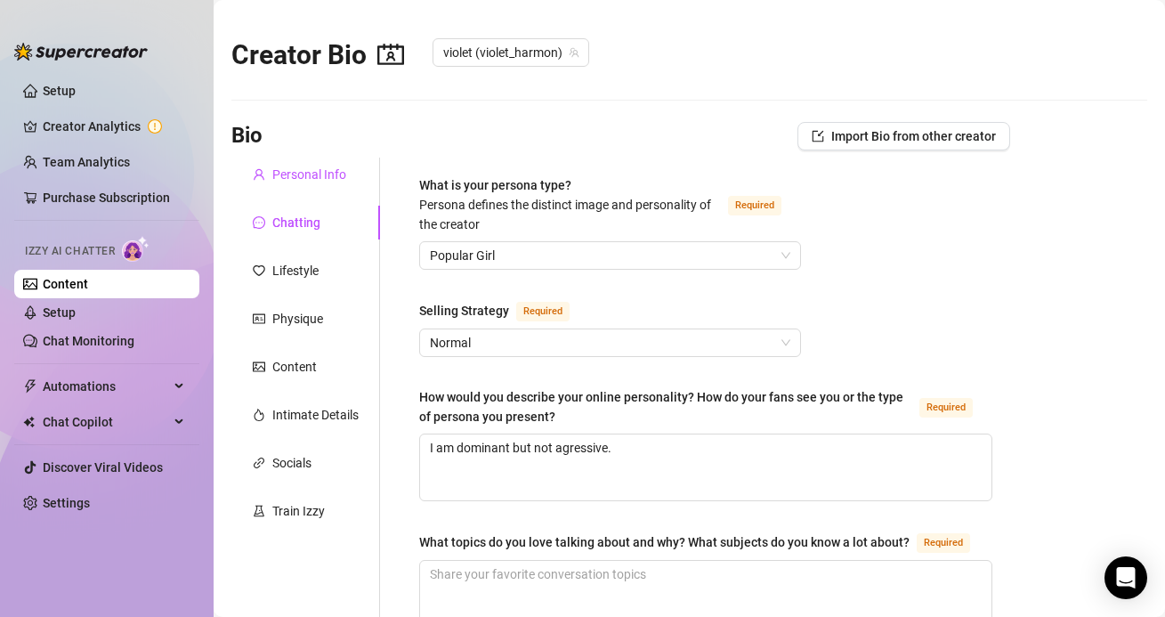
click at [307, 183] on div "Personal Info" at bounding box center [309, 175] width 74 height 20
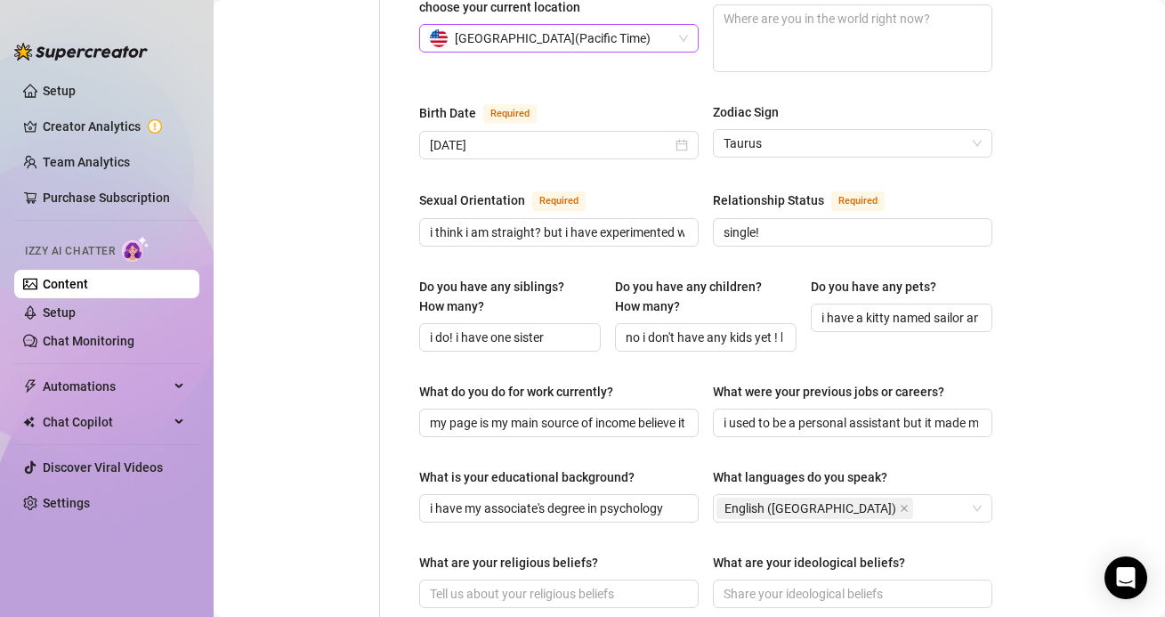
scroll to position [651, 0]
